Goal: Find specific page/section: Find specific page/section

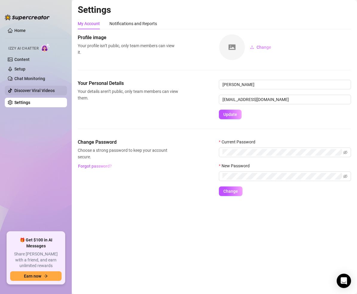
click at [40, 91] on link "Discover Viral Videos" at bounding box center [34, 90] width 40 height 5
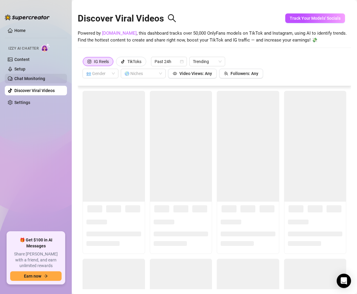
click at [45, 78] on link "Chat Monitoring" at bounding box center [29, 78] width 31 height 5
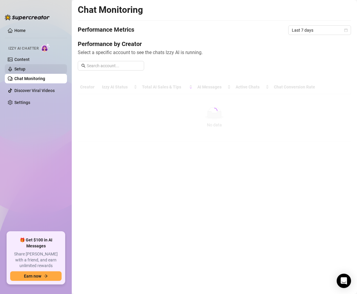
click at [25, 67] on link "Setup" at bounding box center [19, 69] width 11 height 5
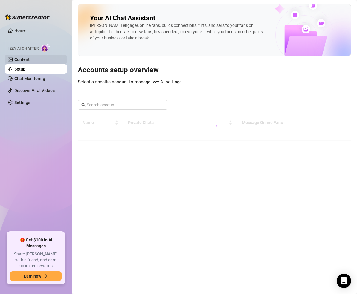
click at [30, 57] on link "Content" at bounding box center [21, 59] width 15 height 5
